Goal: Transaction & Acquisition: Purchase product/service

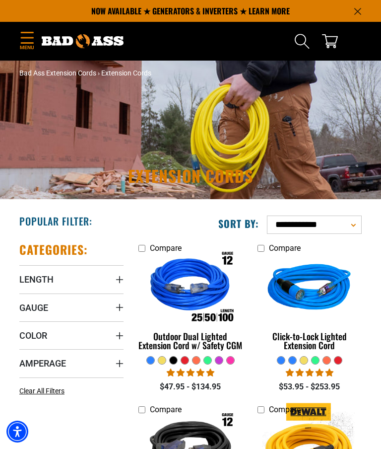
click at [58, 363] on span "Amperage" at bounding box center [42, 362] width 47 height 11
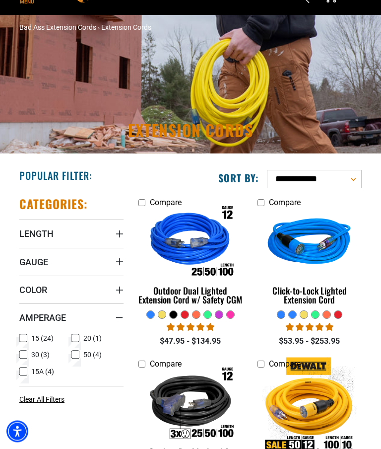
click at [80, 356] on label "50 (4) 50 (4 products)" at bounding box center [97, 354] width 52 height 13
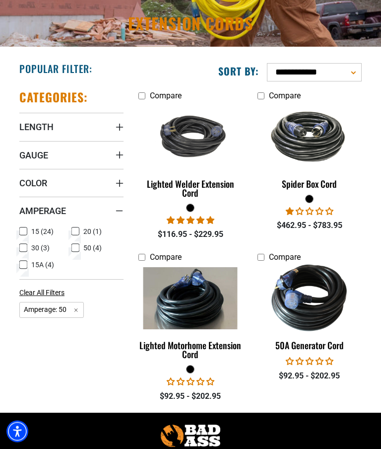
scroll to position [152, 0]
click at [203, 307] on img at bounding box center [190, 298] width 105 height 62
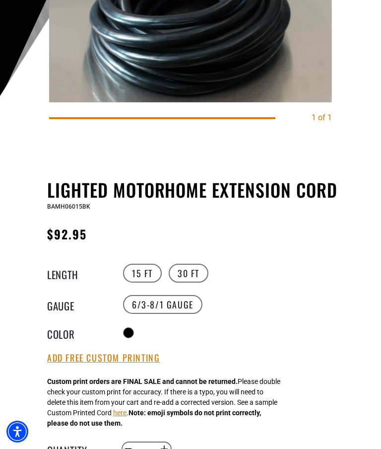
scroll to position [207, 0]
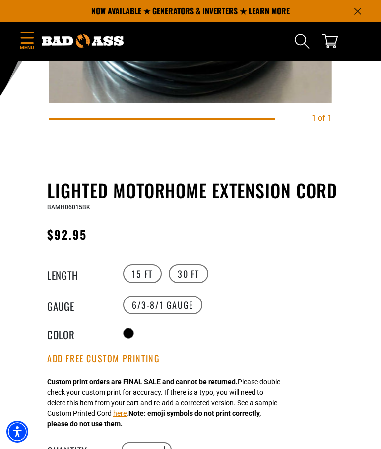
click at [192, 277] on label "30 FT" at bounding box center [189, 273] width 40 height 19
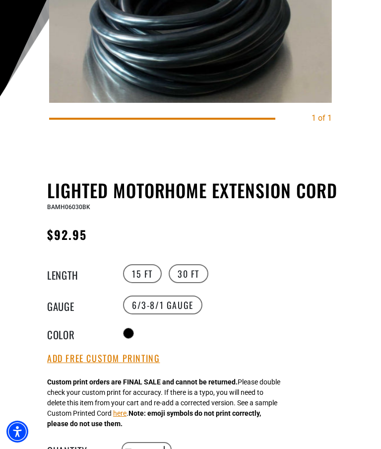
scroll to position [246, 0]
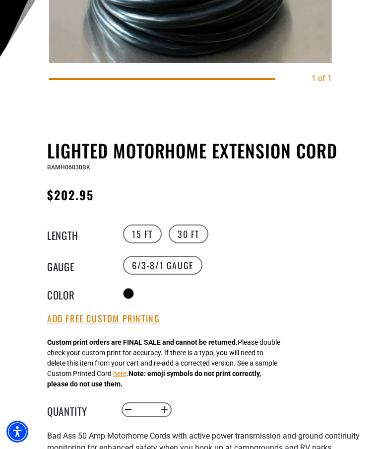
click at [143, 238] on label "15 FT" at bounding box center [142, 233] width 39 height 19
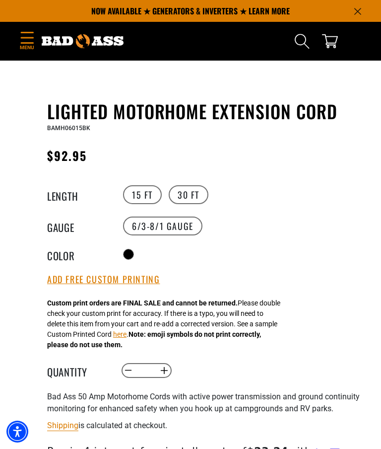
scroll to position [210, 0]
